Goal: Task Accomplishment & Management: Use online tool/utility

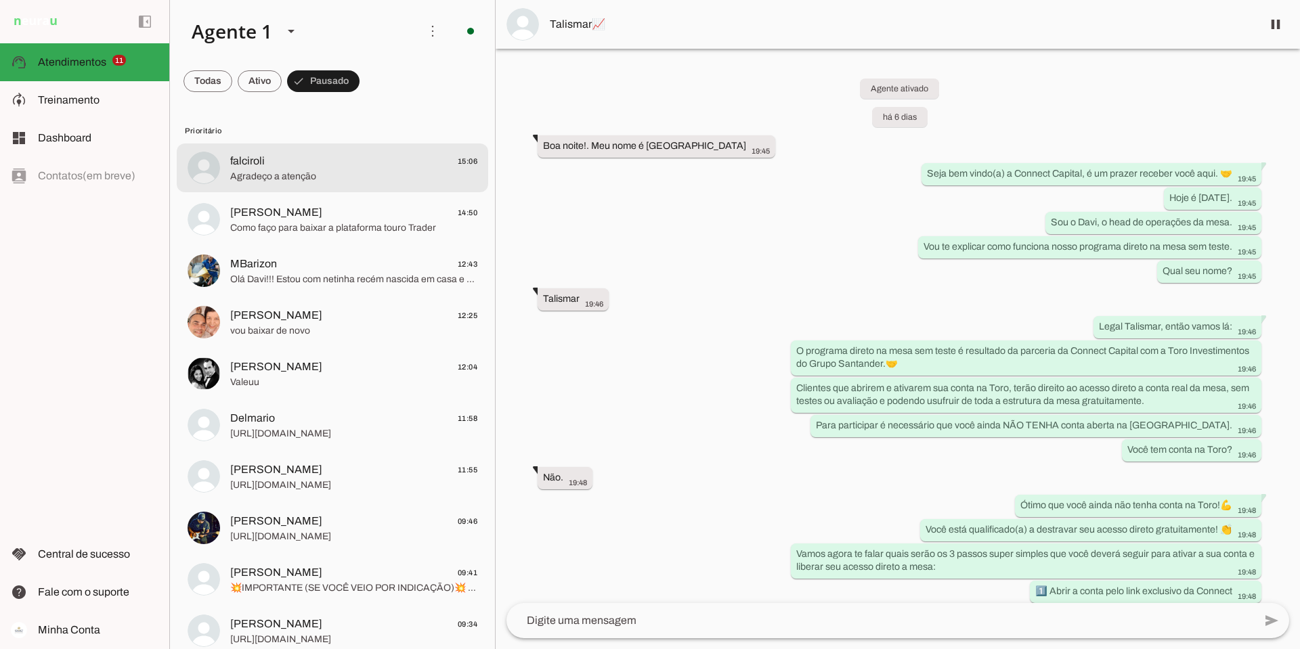
click at [262, 153] on span "falciroli" at bounding box center [247, 161] width 35 height 16
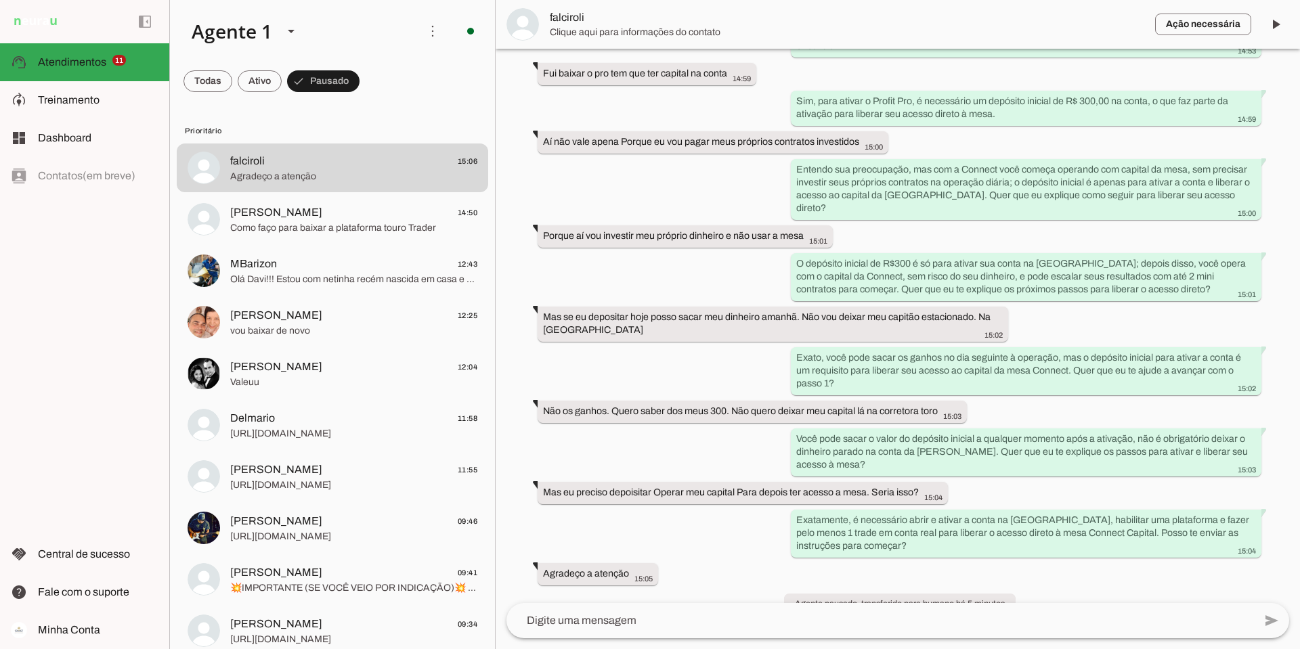
scroll to position [5534, 0]
click at [256, 85] on span at bounding box center [260, 81] width 44 height 32
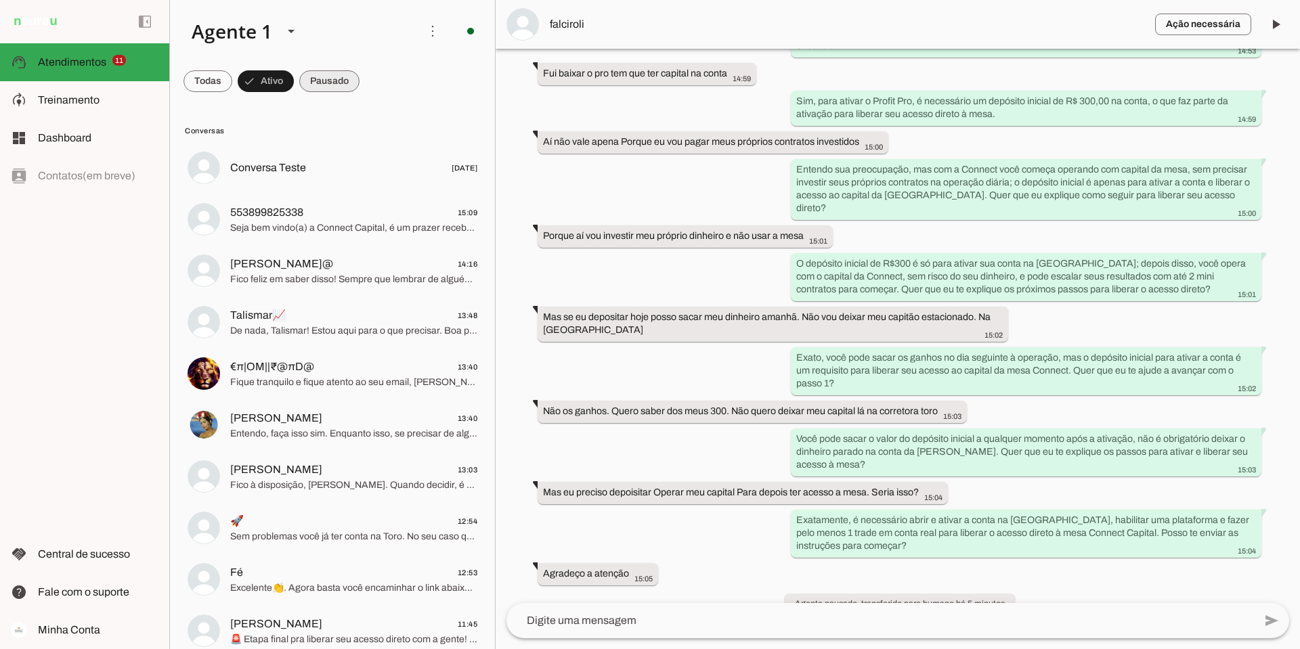
click at [329, 79] on span at bounding box center [329, 81] width 60 height 32
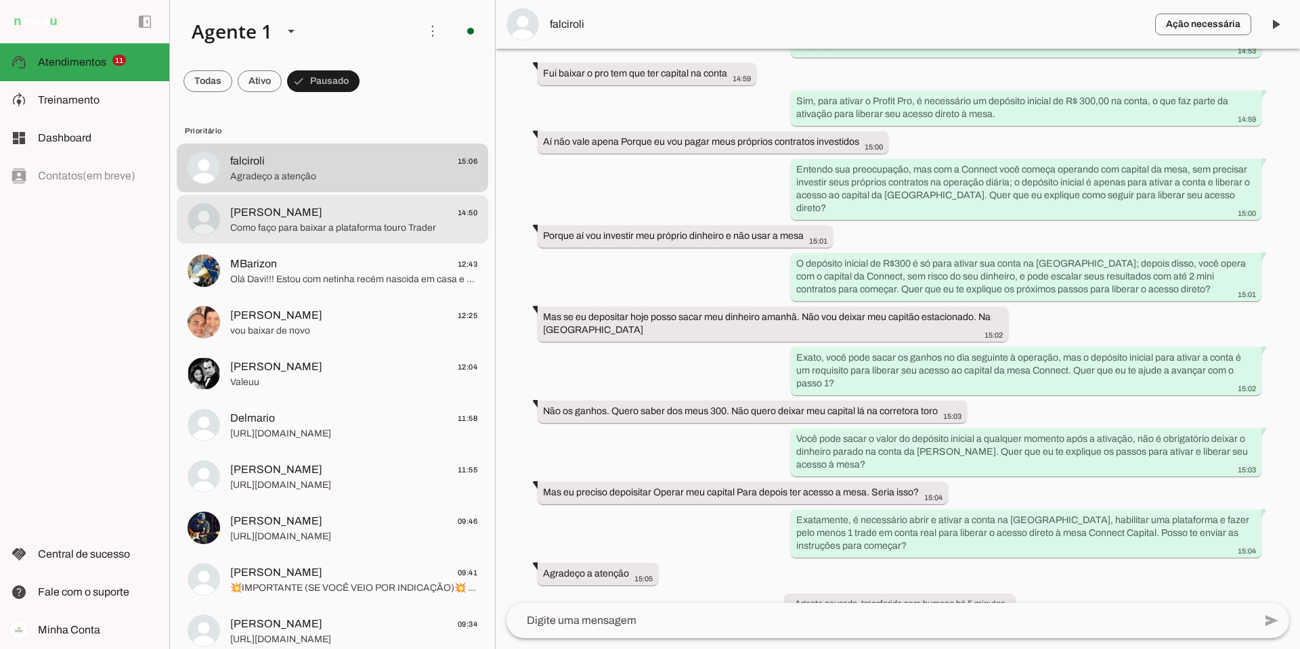
click at [329, 215] on span "[PERSON_NAME] 14:50" at bounding box center [353, 212] width 247 height 17
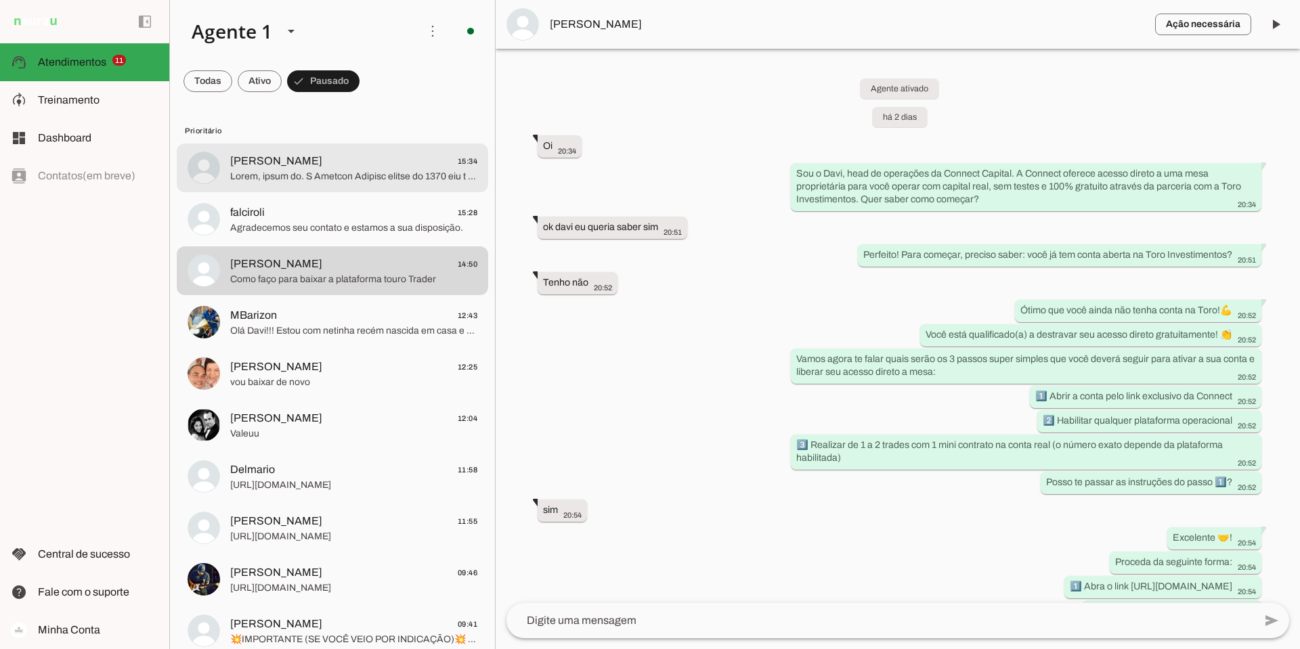
click at [353, 170] on span at bounding box center [353, 177] width 247 height 14
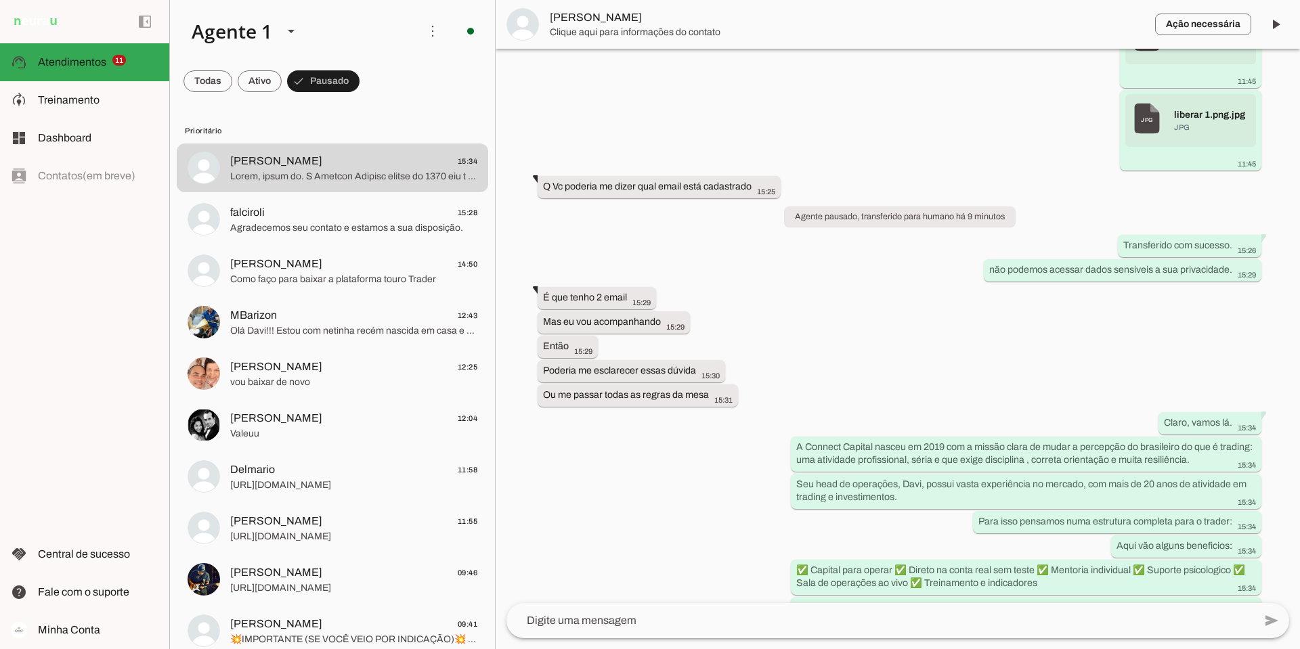
scroll to position [2544, 0]
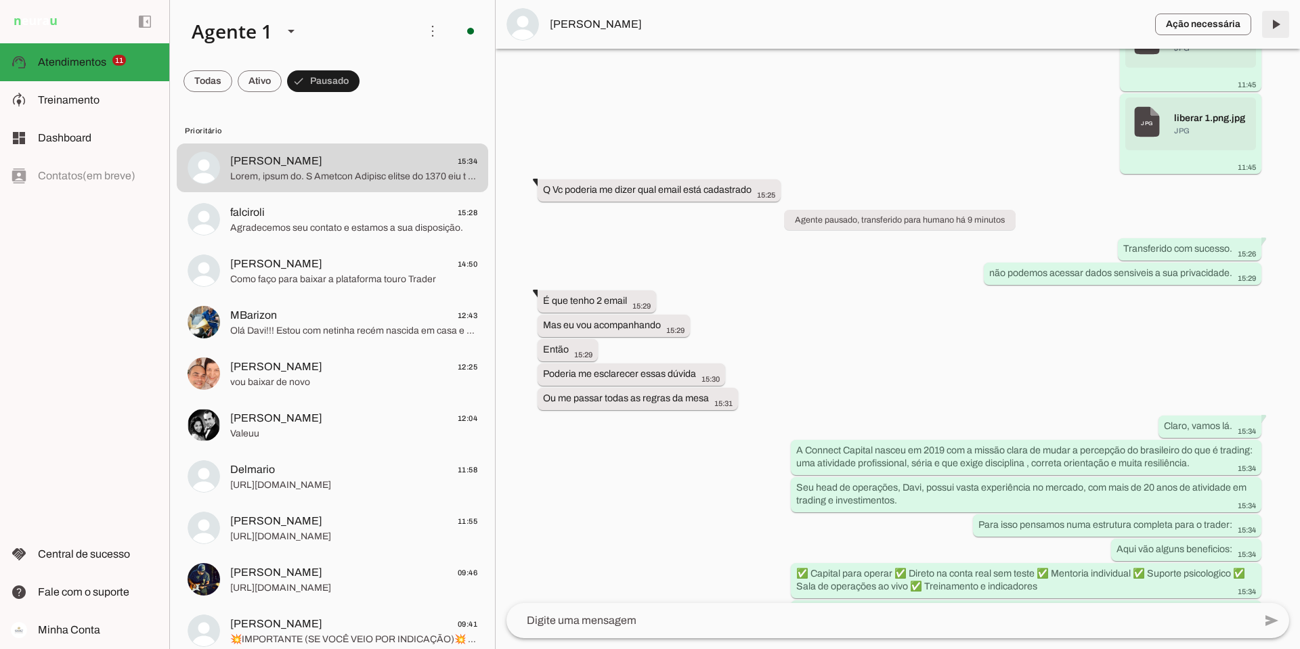
click at [1276, 22] on span at bounding box center [1275, 24] width 32 height 32
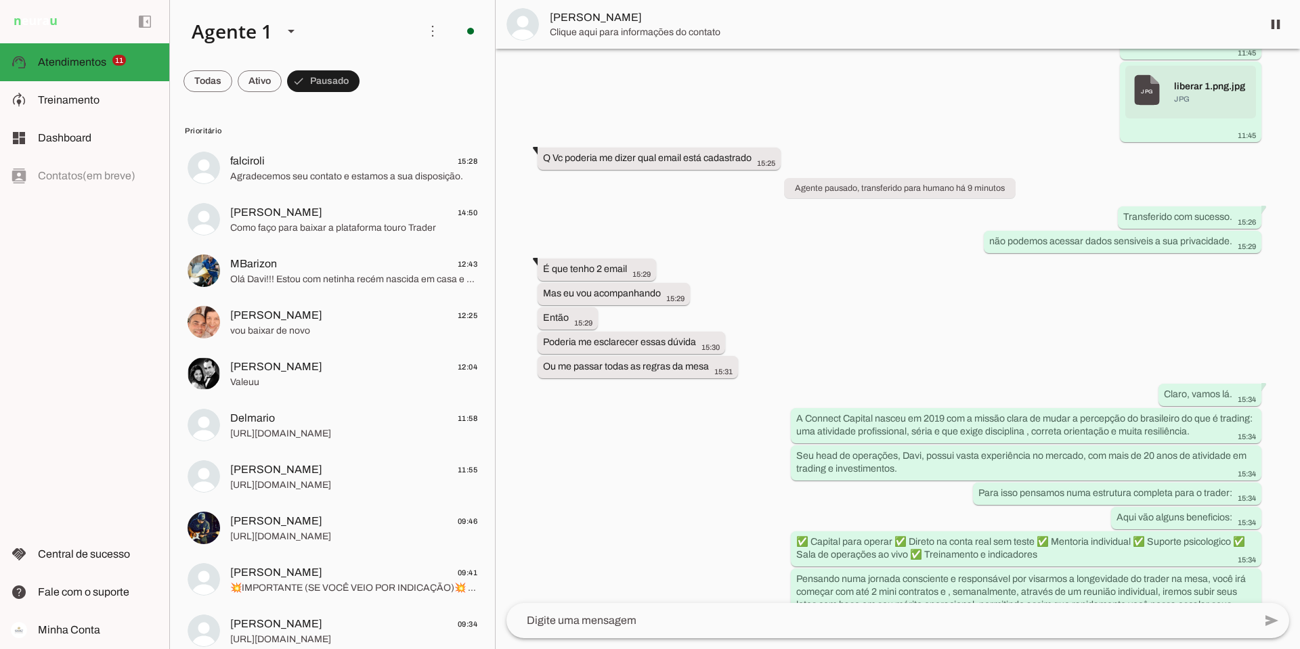
scroll to position [0, 0]
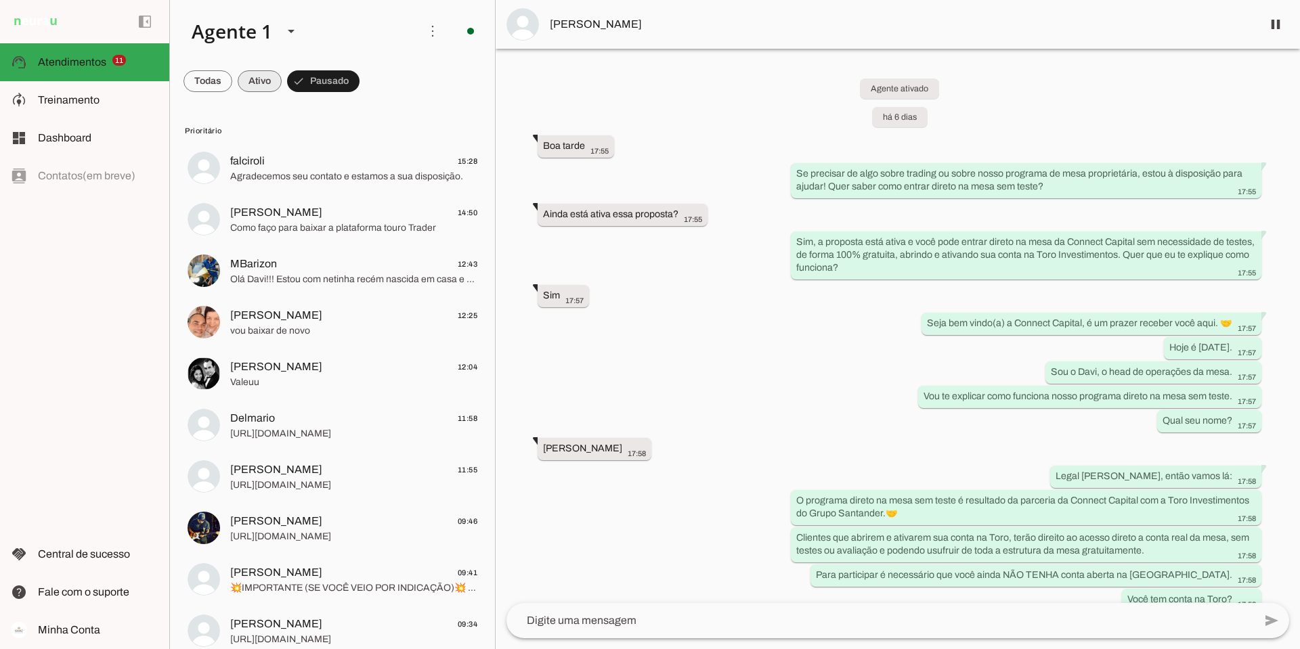
click at [255, 86] on span at bounding box center [260, 81] width 44 height 32
